Goal: Transaction & Acquisition: Book appointment/travel/reservation

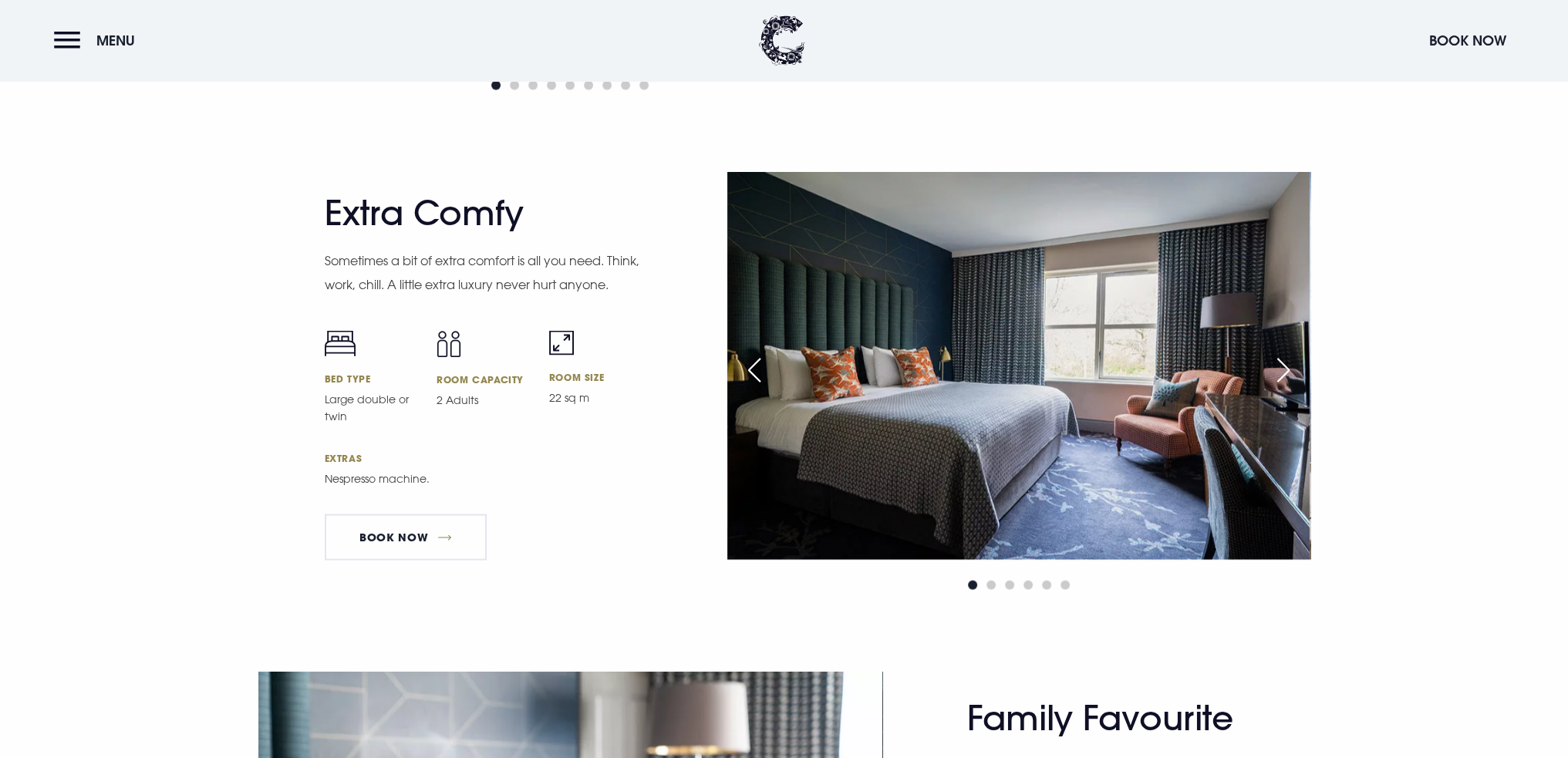
scroll to position [3933, 0]
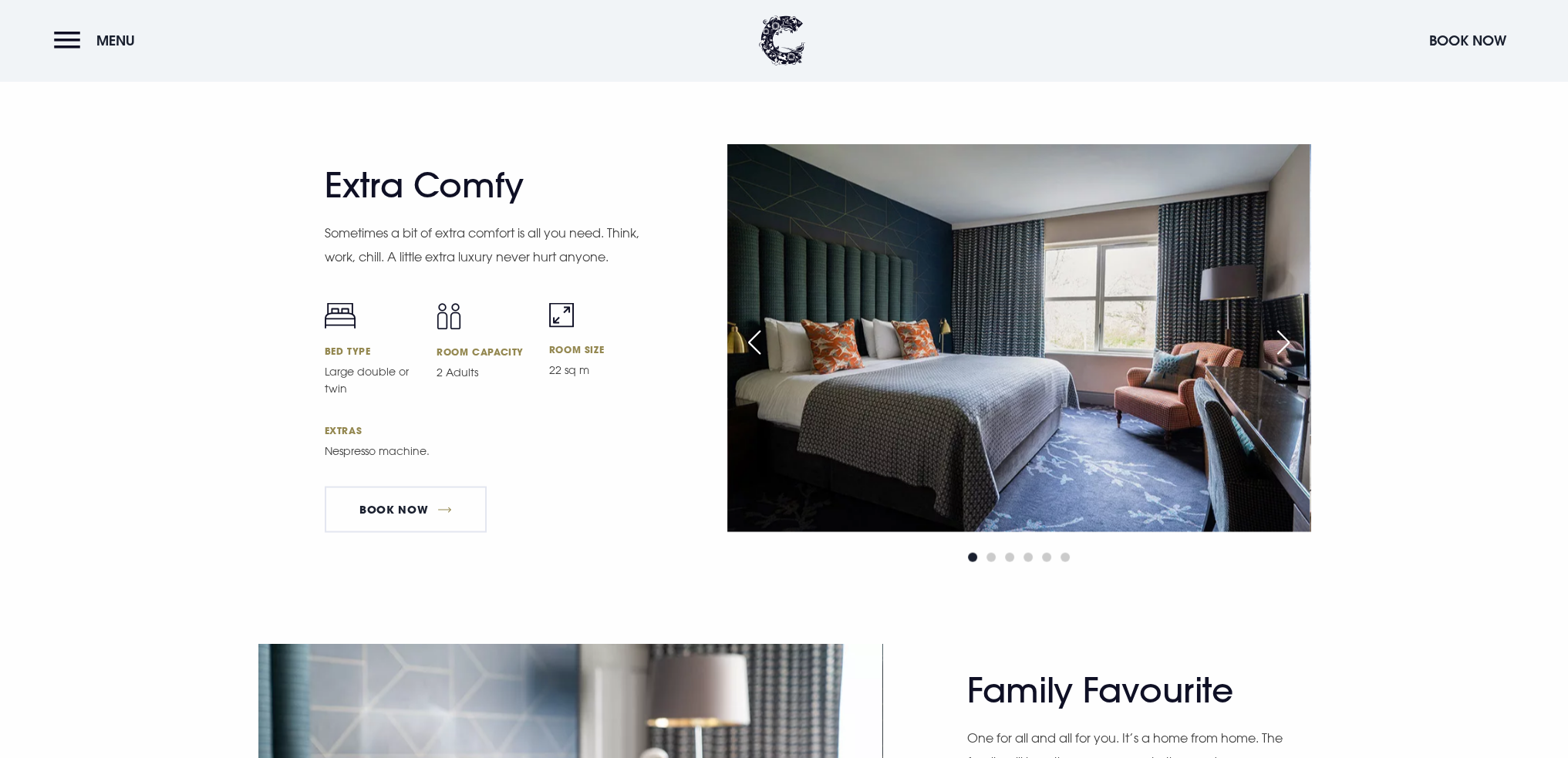
click at [352, 388] on p "Large double or twin" at bounding box center [372, 381] width 94 height 34
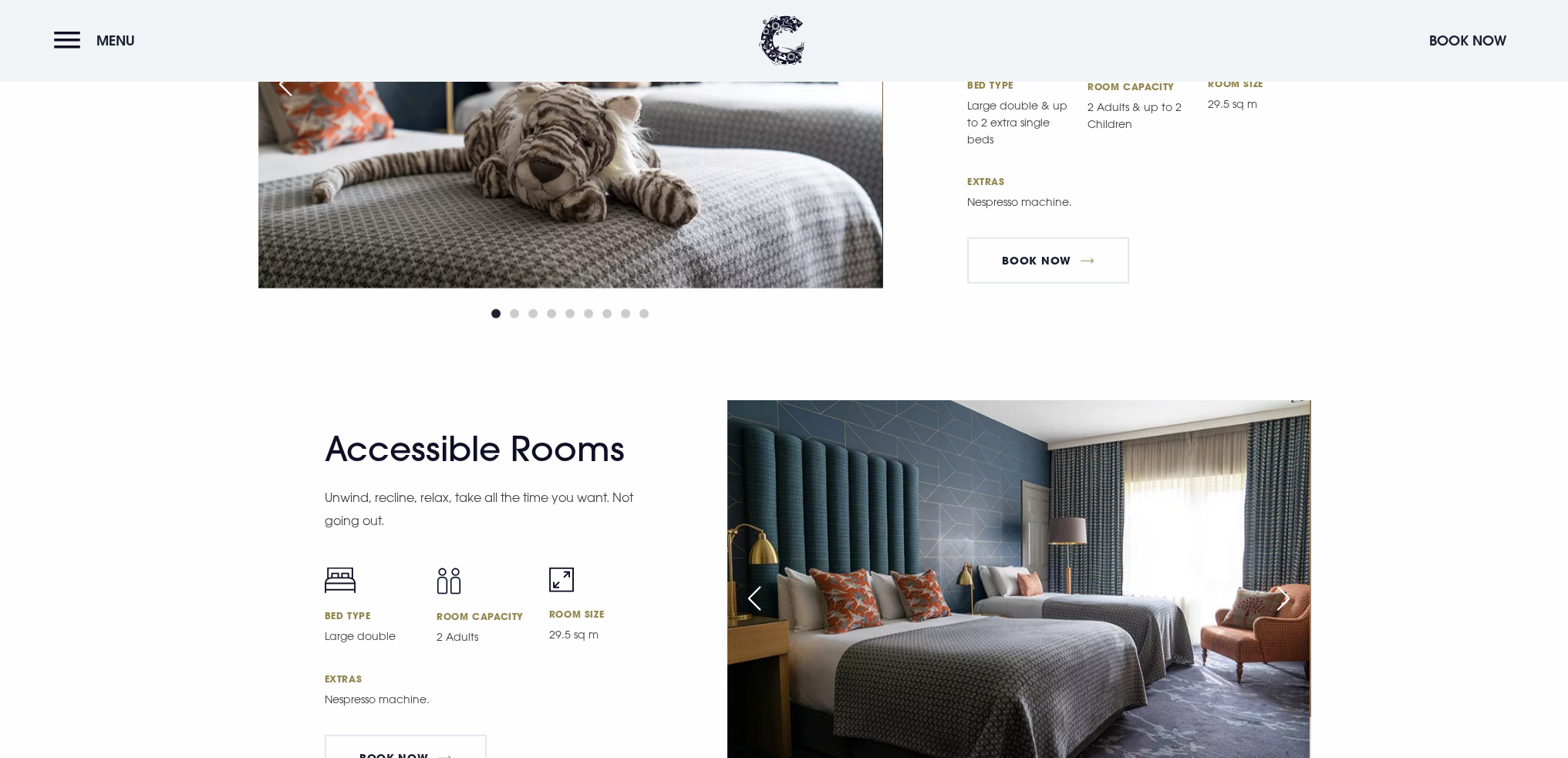
scroll to position [4936, 0]
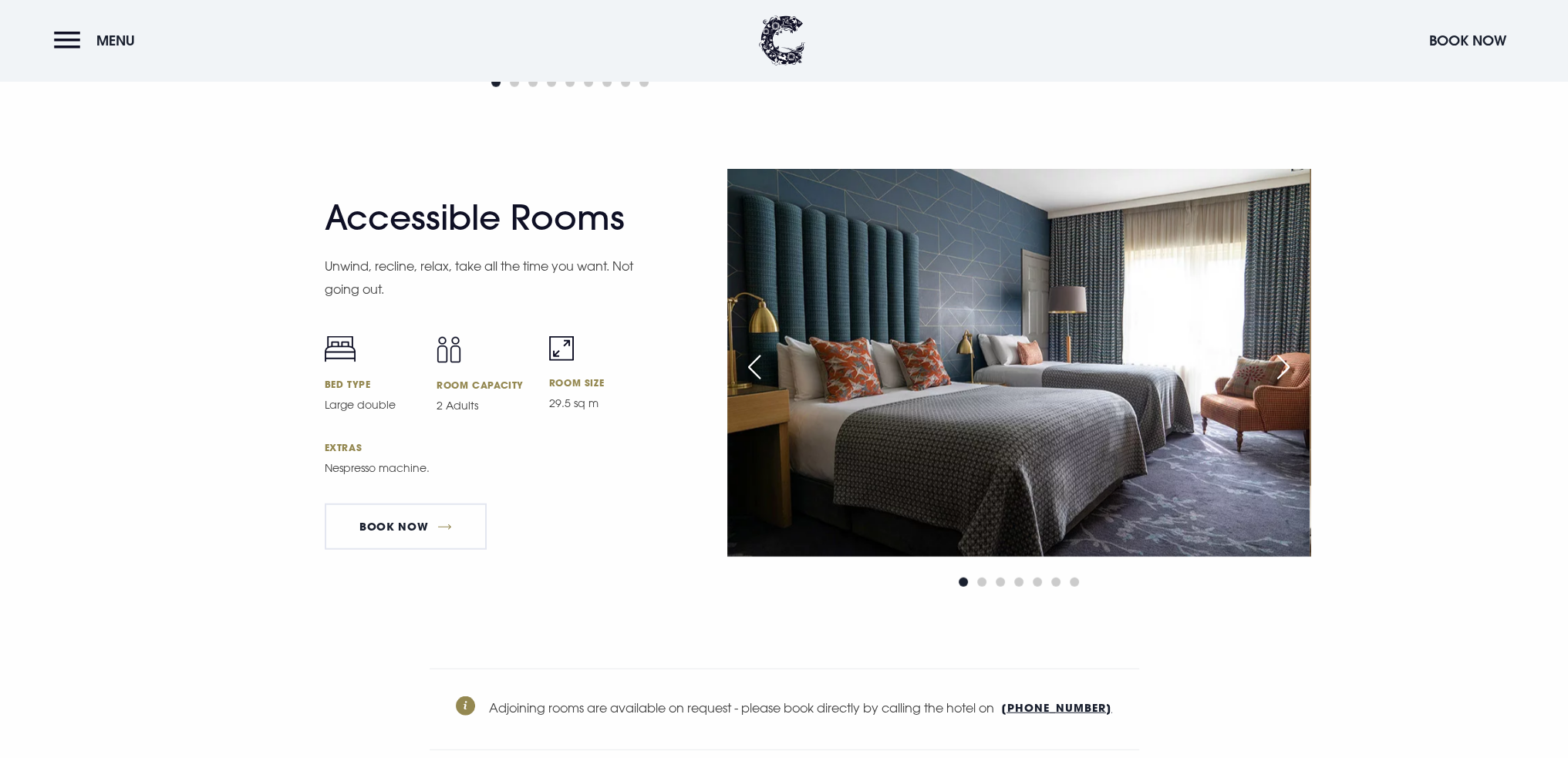
click at [392, 269] on p "Unwind, recline, relax, take all the time you want. Not going out." at bounding box center [483, 278] width 316 height 47
click at [979, 584] on span "Go to slide 2" at bounding box center [981, 582] width 9 height 9
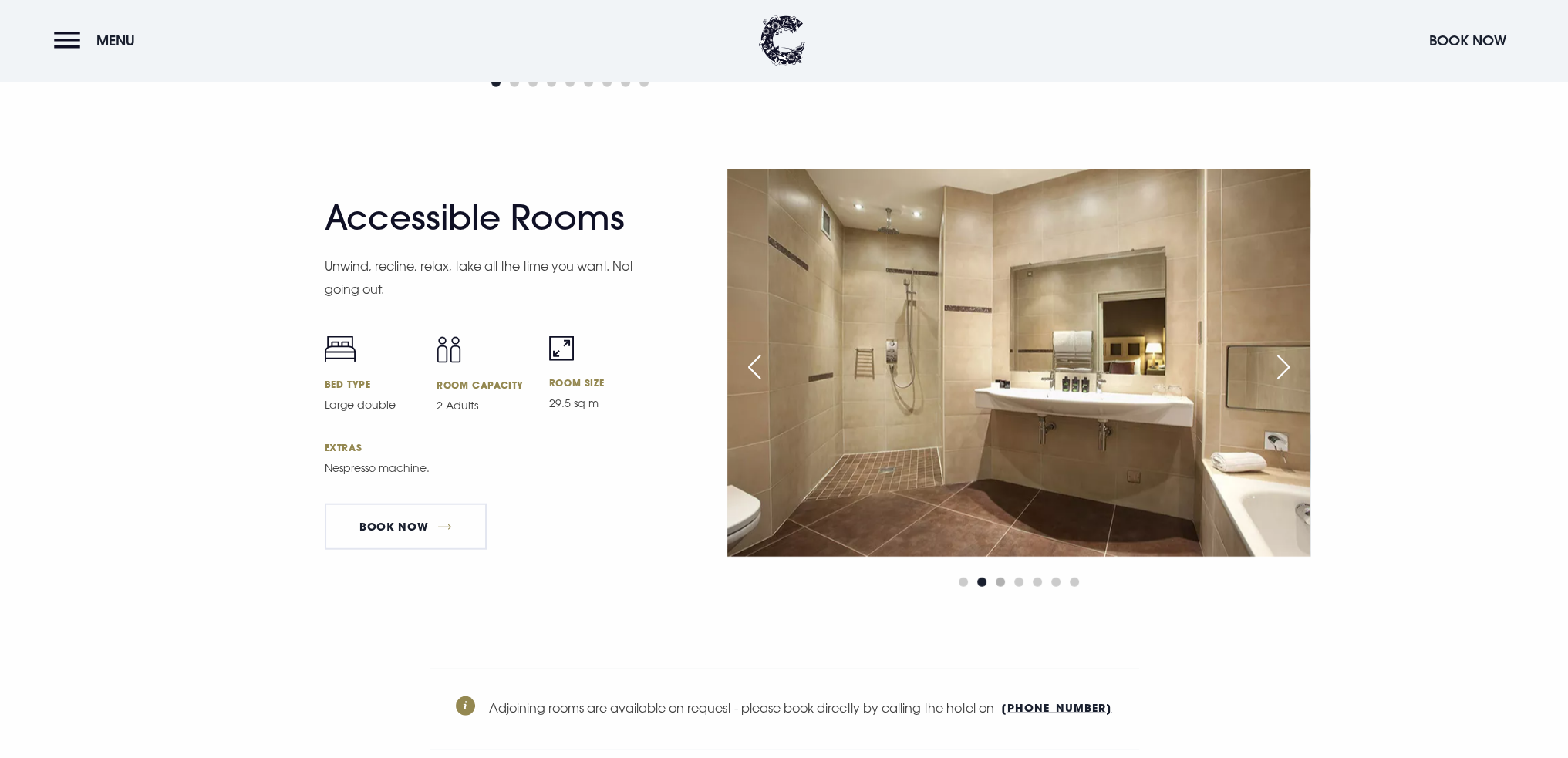
click at [1001, 583] on span "Go to slide 3" at bounding box center [1000, 582] width 9 height 9
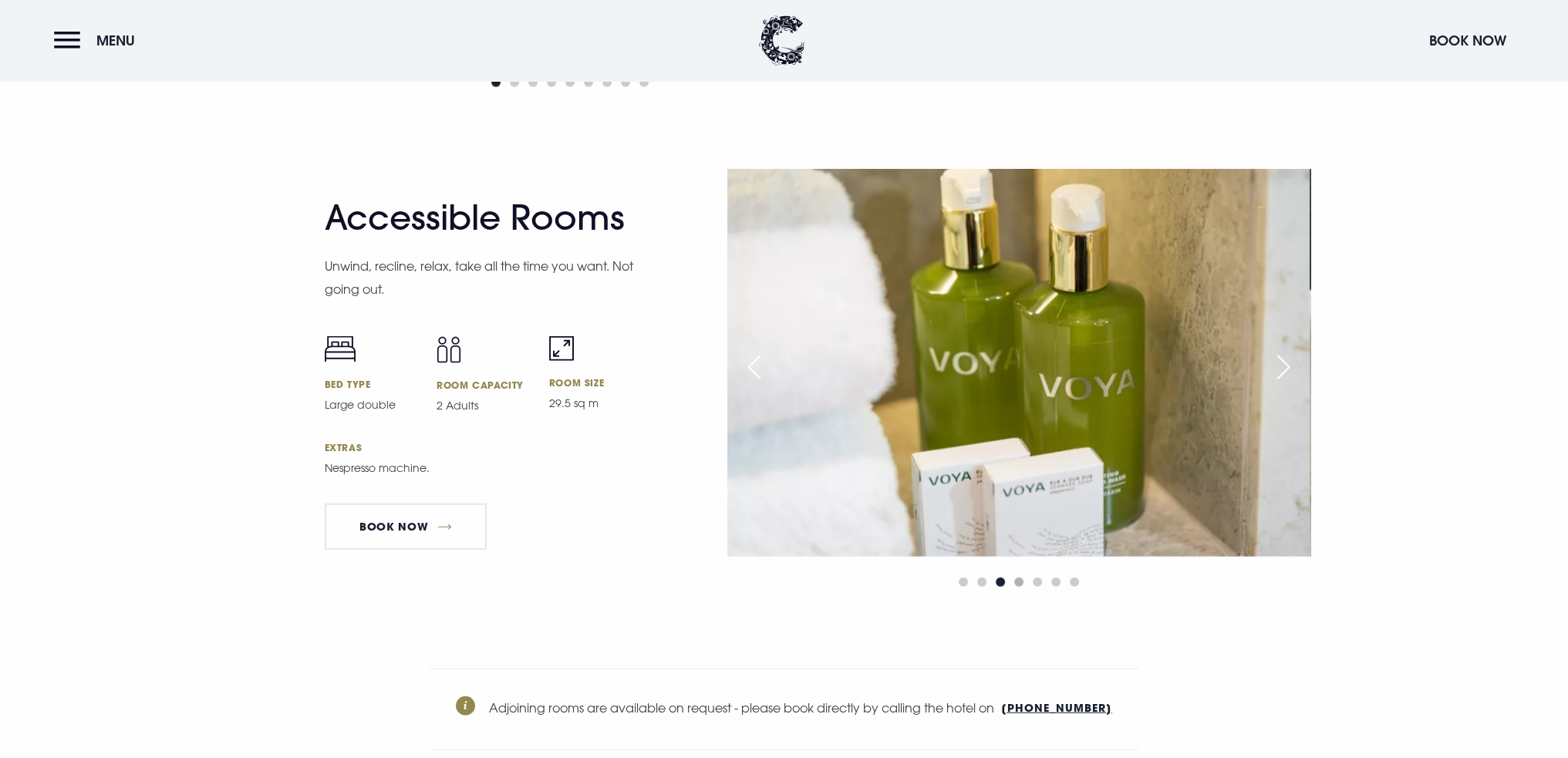
click at [1022, 583] on div at bounding box center [1018, 582] width 583 height 19
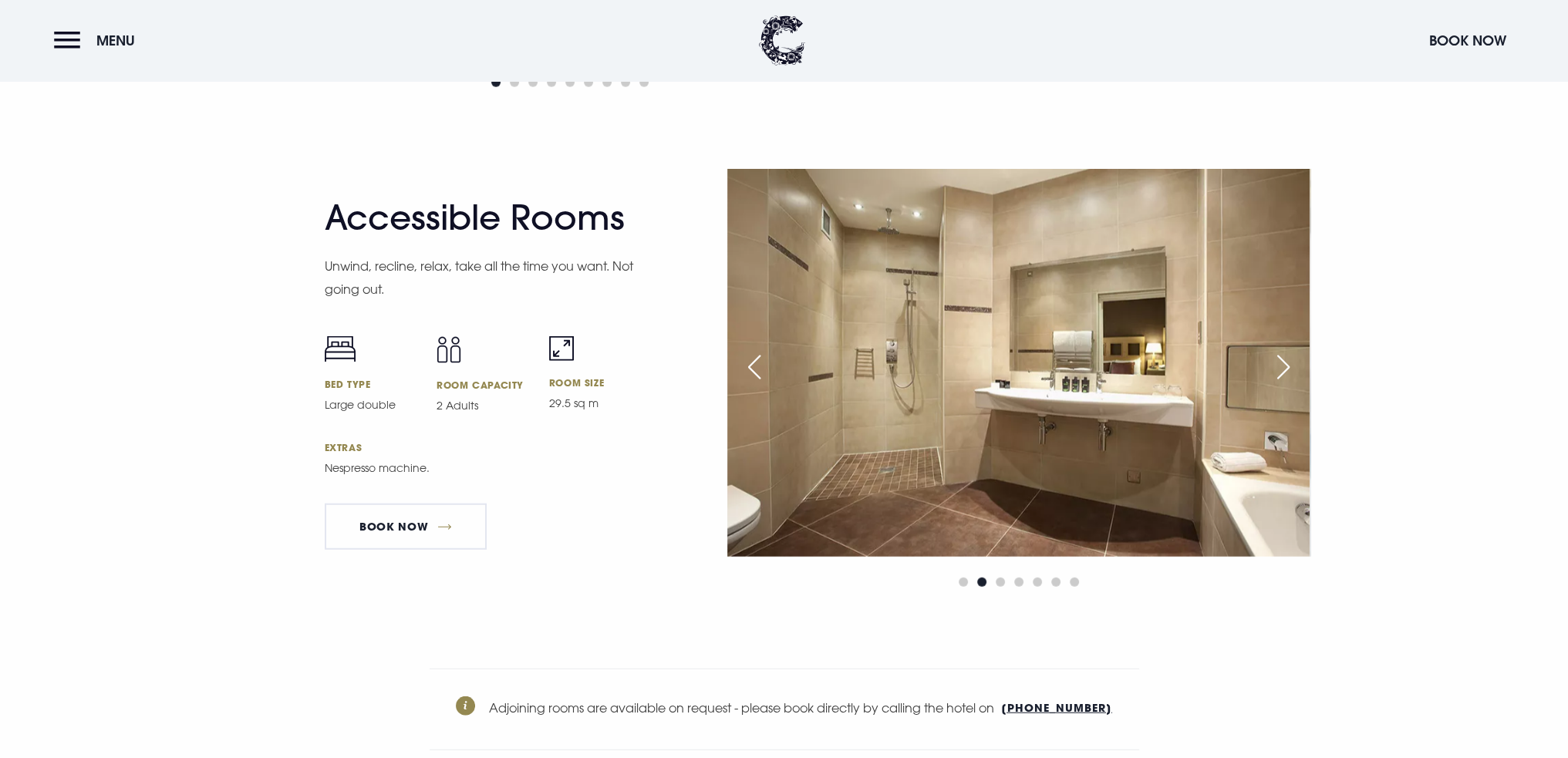
click at [1043, 583] on div at bounding box center [1018, 582] width 583 height 19
click at [1055, 583] on span "Go to slide 6" at bounding box center [1056, 582] width 9 height 9
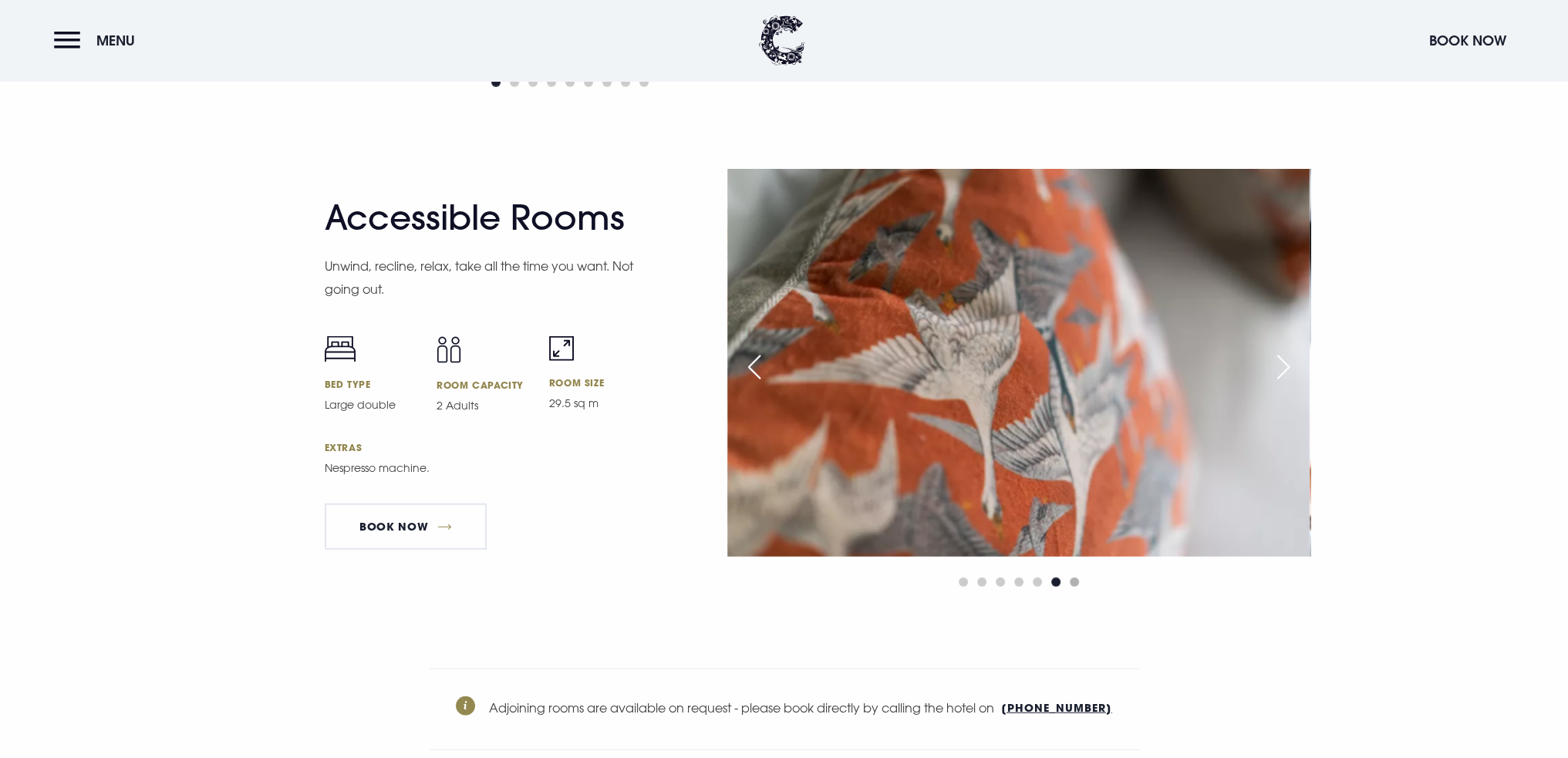
click at [1073, 583] on span "Go to slide 7" at bounding box center [1074, 582] width 9 height 9
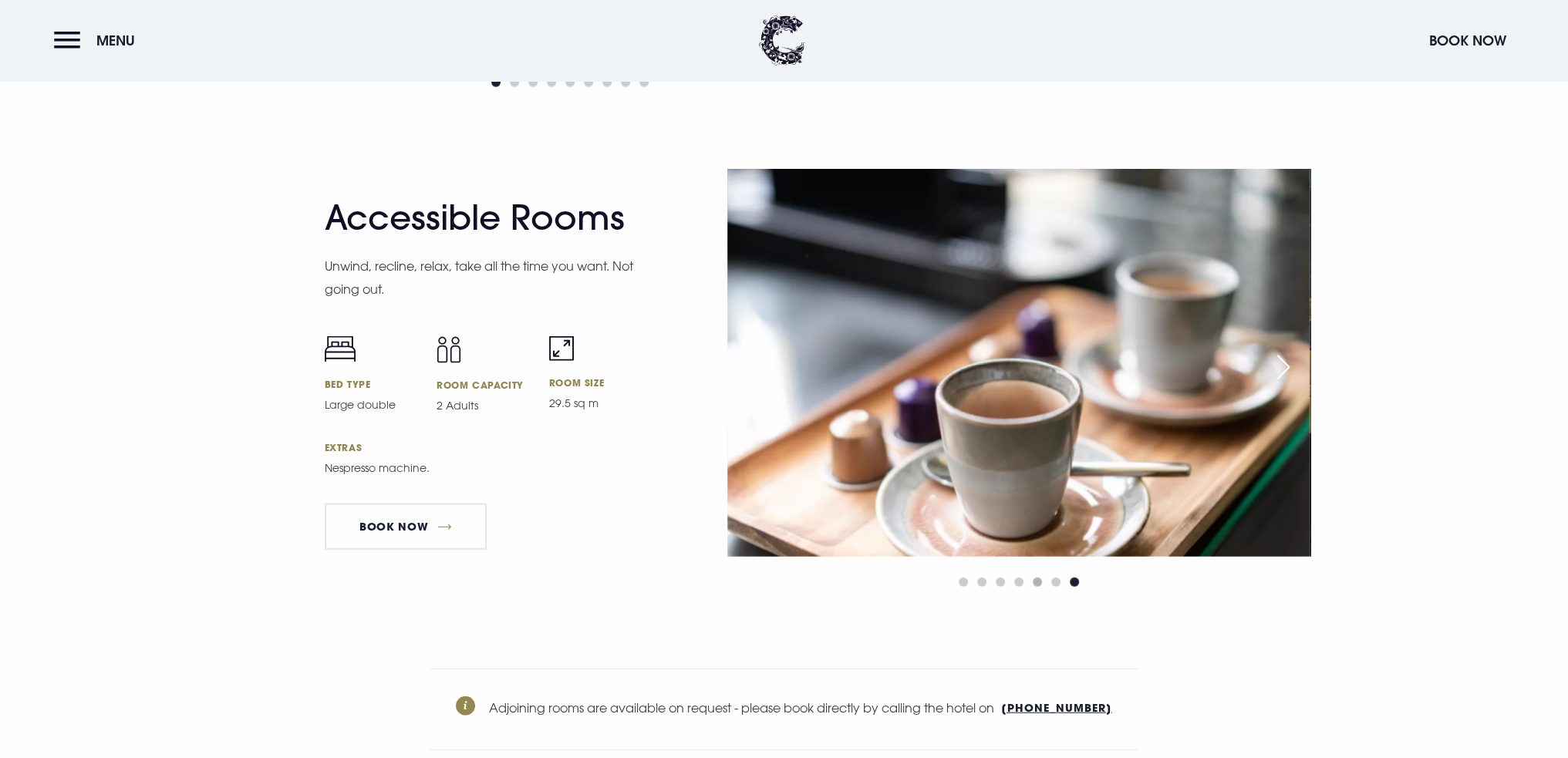
click at [1039, 583] on span "Go to slide 5" at bounding box center [1037, 582] width 9 height 9
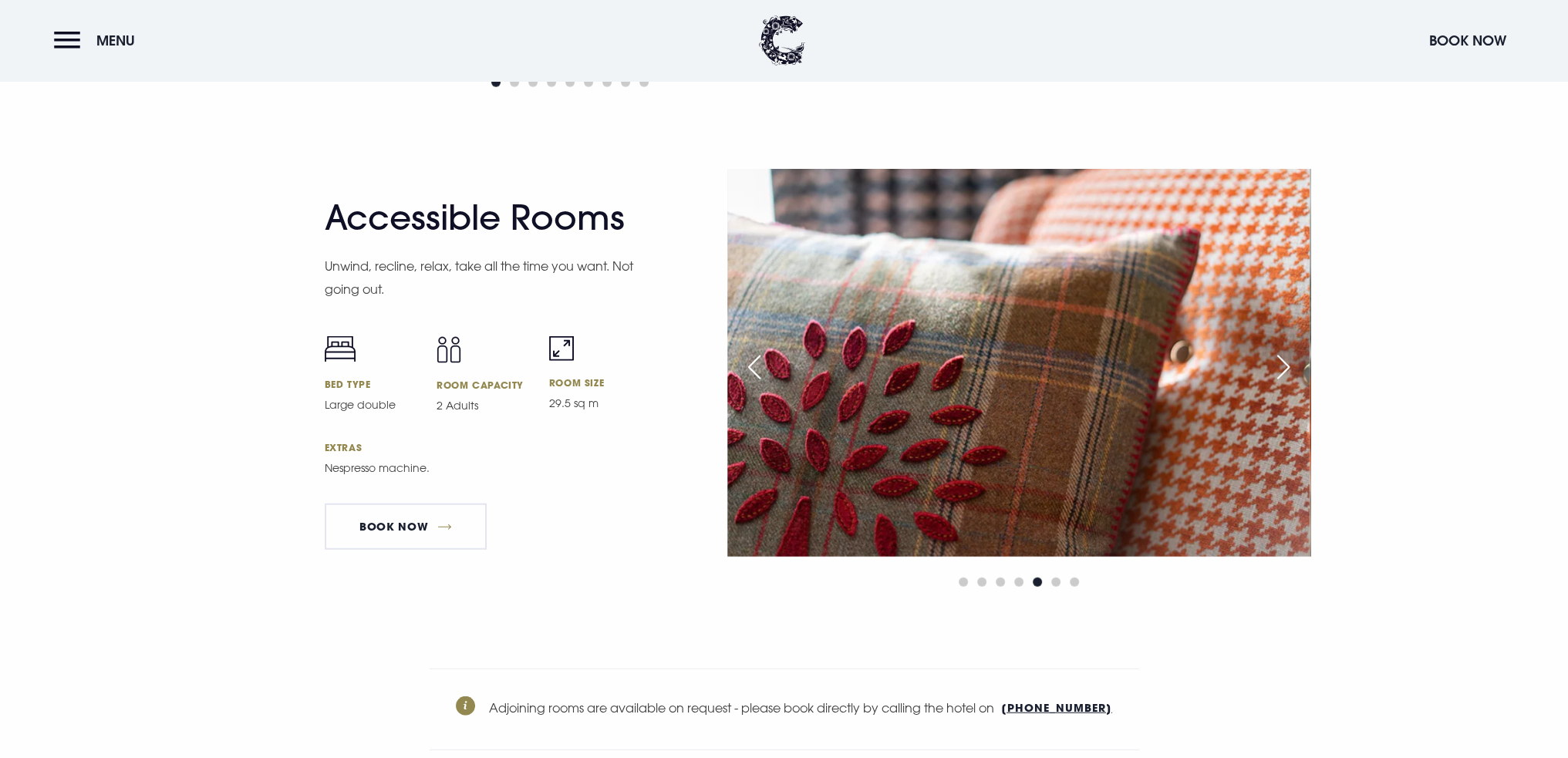
click at [1026, 583] on div at bounding box center [1018, 582] width 583 height 19
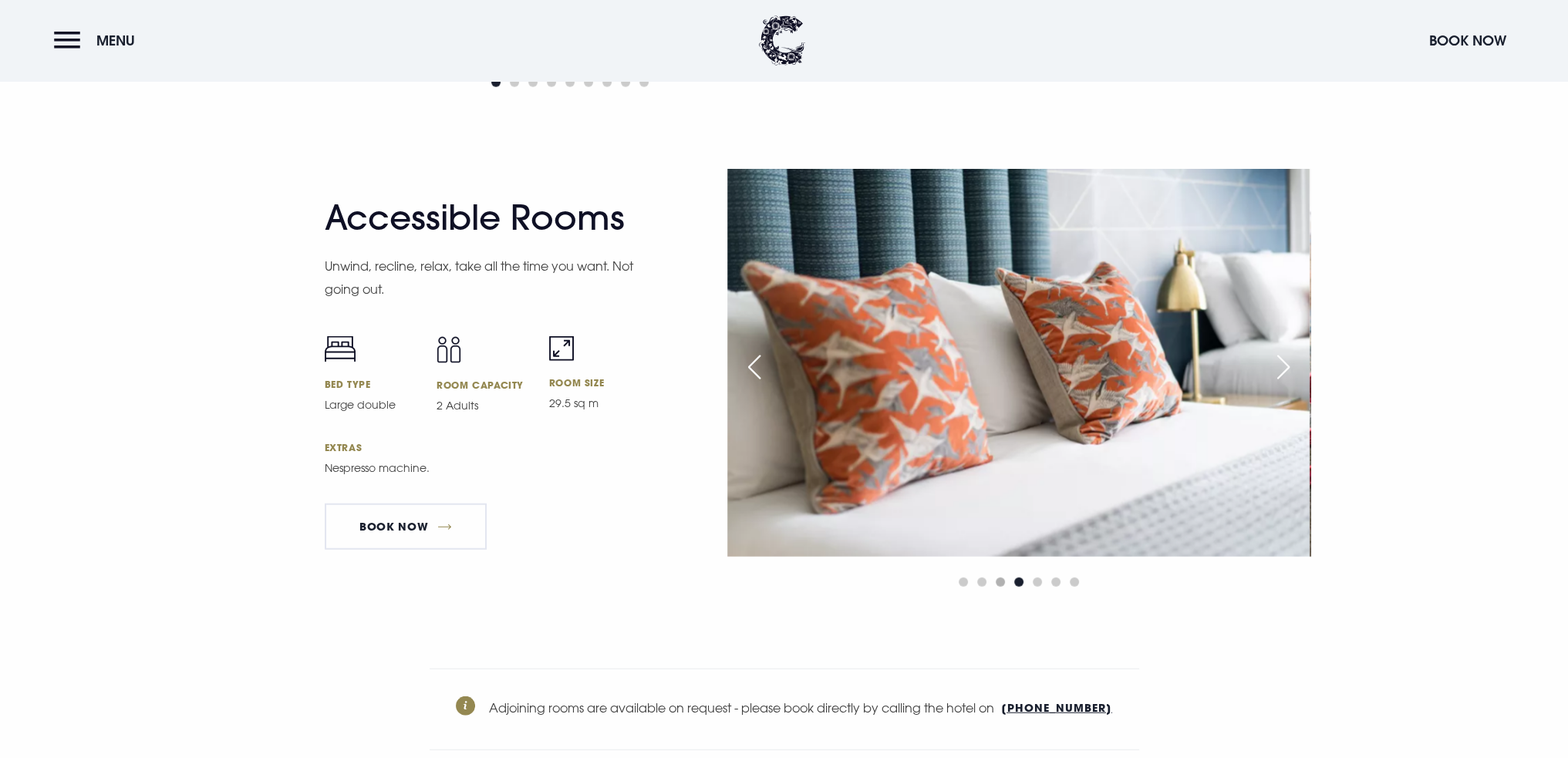
click at [1003, 583] on span "Go to slide 3" at bounding box center [1000, 582] width 9 height 9
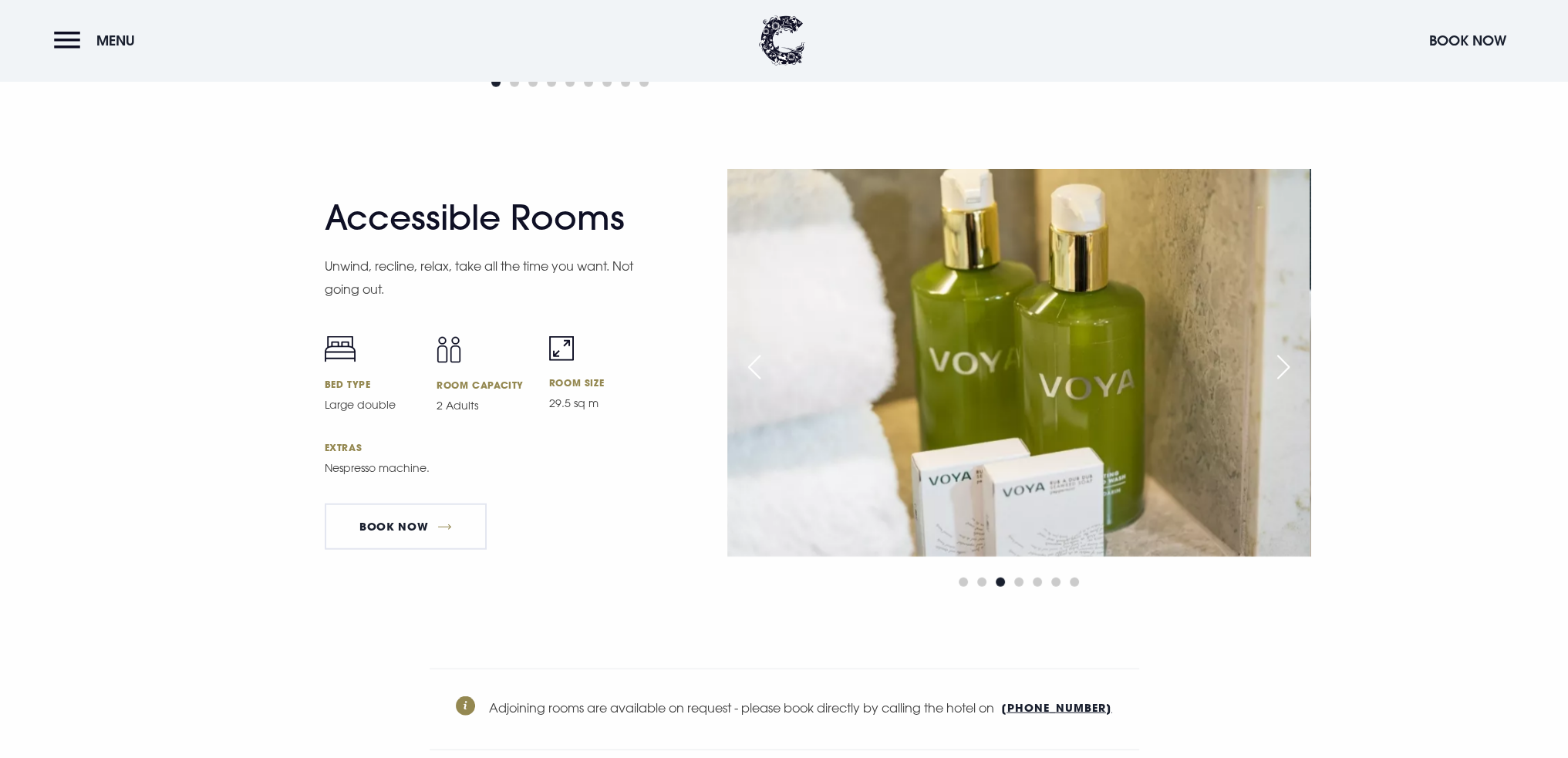
click at [946, 579] on div at bounding box center [1018, 582] width 583 height 19
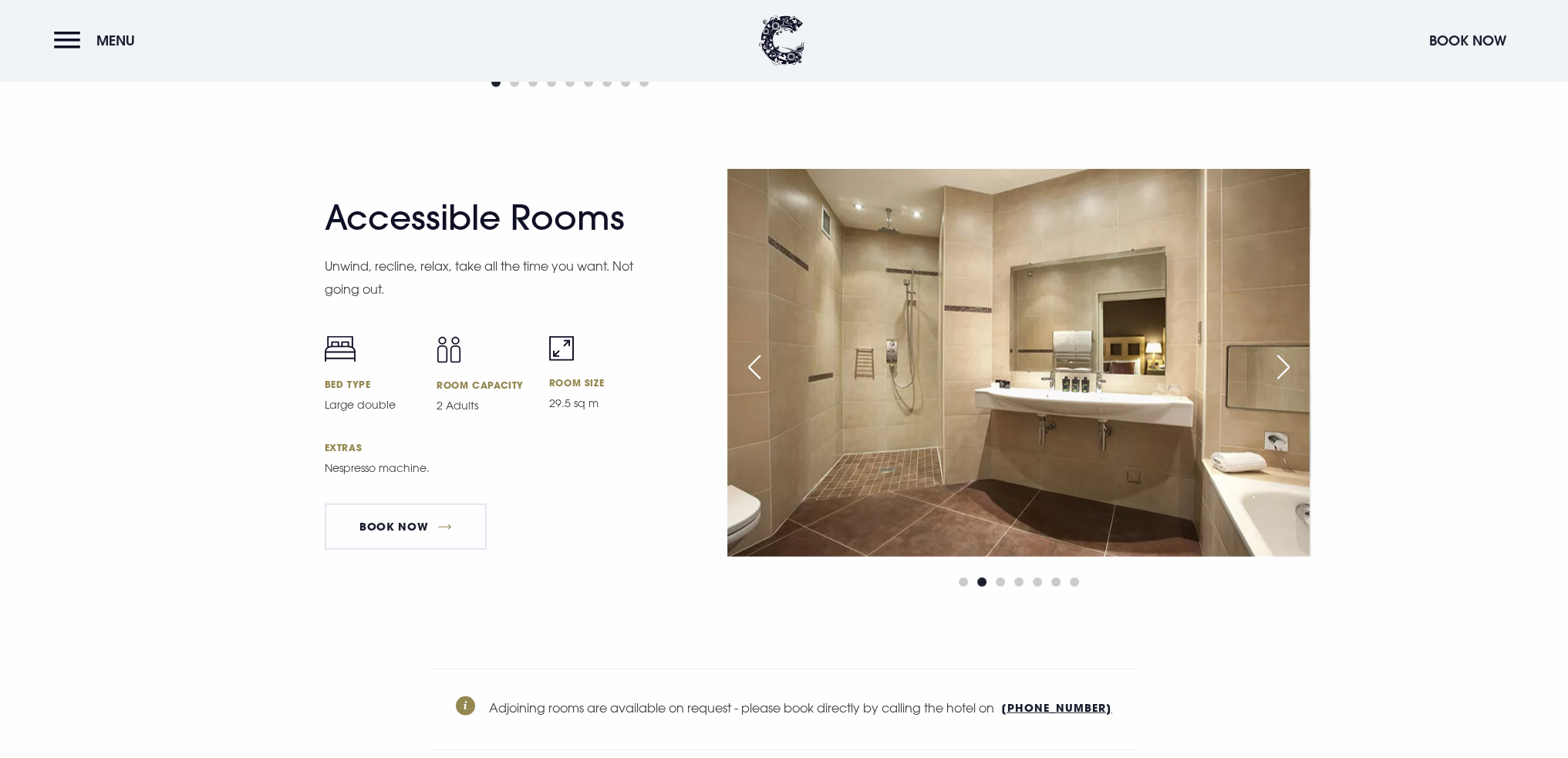
click at [959, 583] on div at bounding box center [1018, 582] width 583 height 19
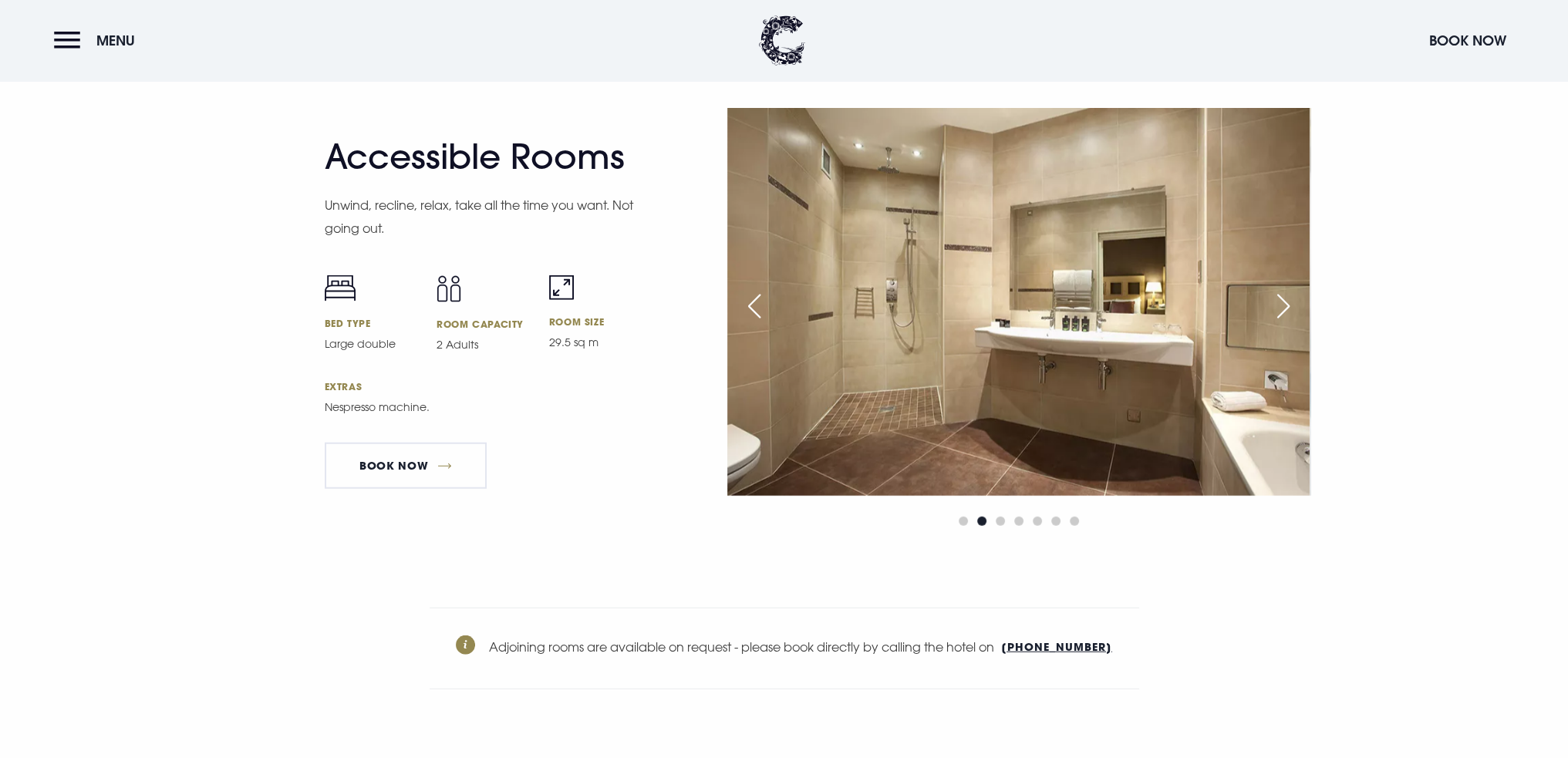
scroll to position [4859, 0]
